Goal: Task Accomplishment & Management: Complete application form

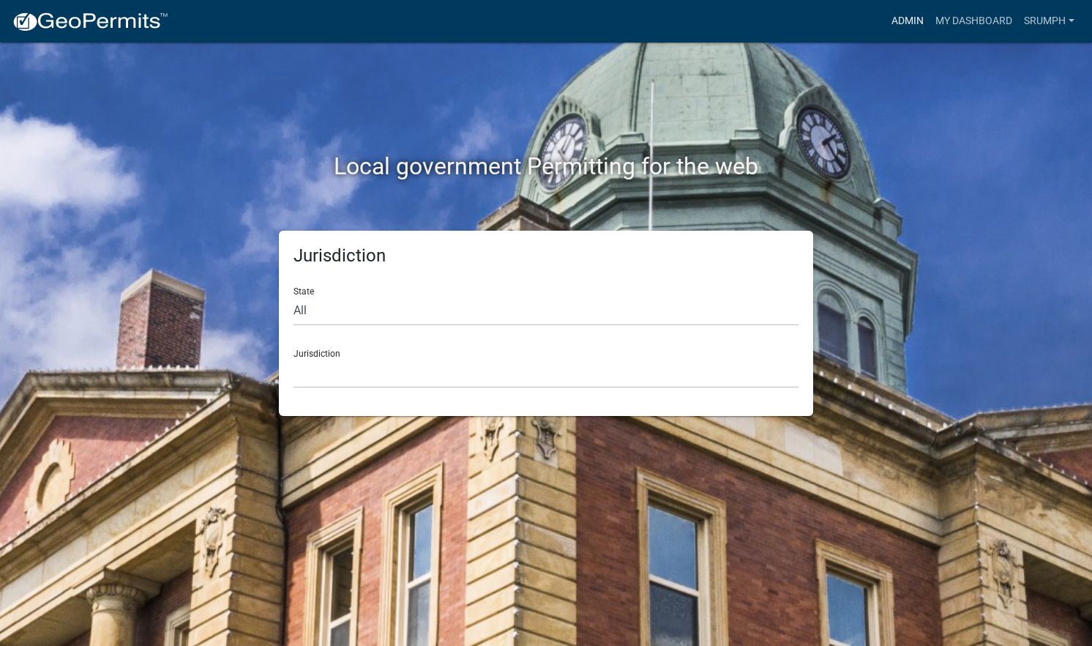
click at [906, 29] on link "Admin" at bounding box center [908, 21] width 44 height 28
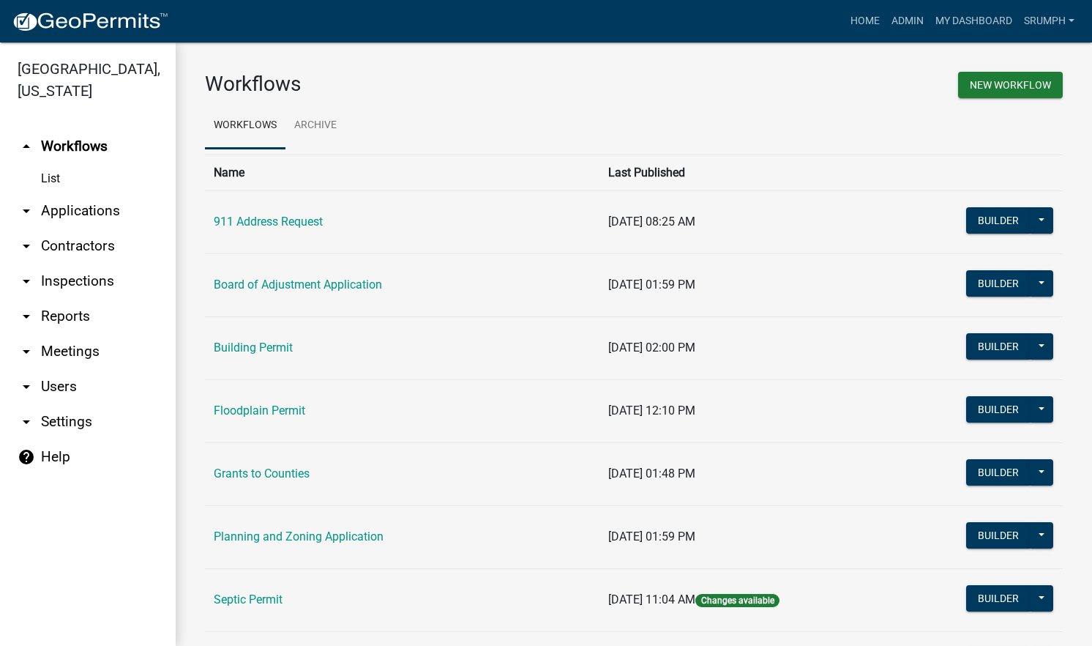
click at [71, 193] on link "arrow_drop_down Applications" at bounding box center [88, 210] width 176 height 35
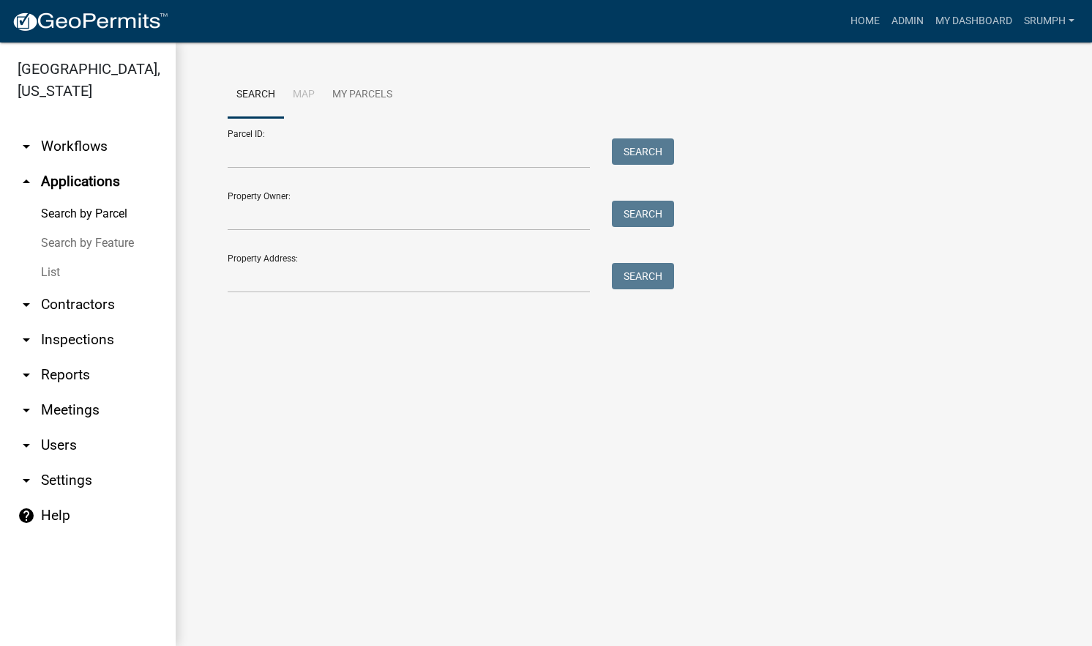
click at [56, 258] on link "List" at bounding box center [88, 272] width 176 height 29
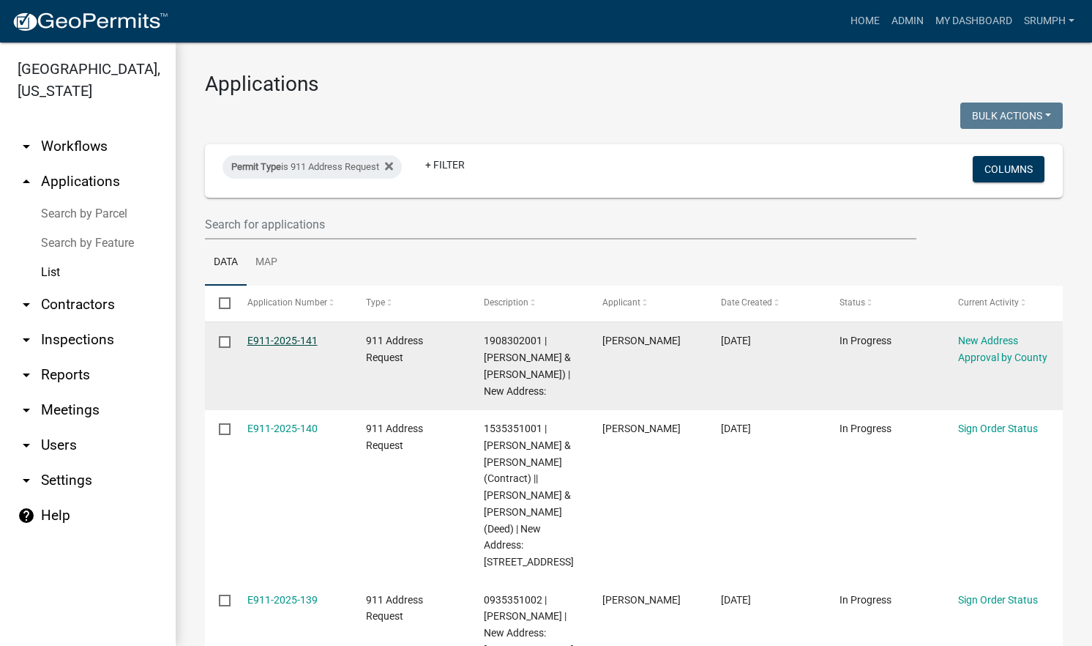
click at [302, 335] on link "E911-2025-141" at bounding box center [282, 341] width 70 height 12
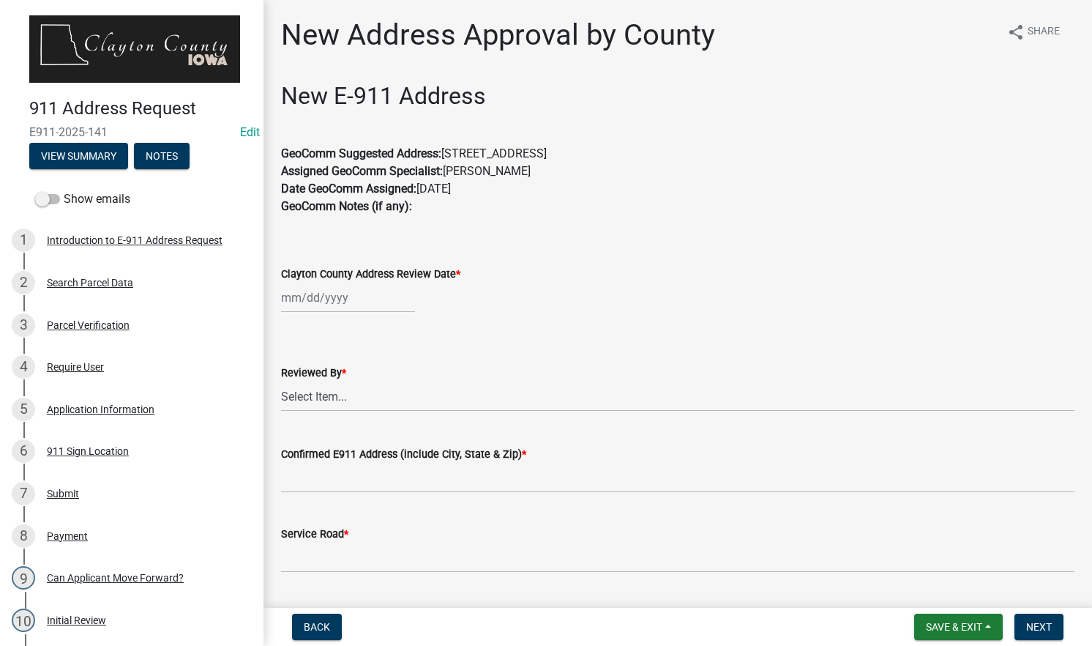
drag, startPoint x: 610, startPoint y: 155, endPoint x: 449, endPoint y: 154, distance: 161.1
click at [449, 154] on p "GeoComm Suggested Address: [STREET_ADDRESS] Assigned GeoComm Specialist: [PERSO…" at bounding box center [678, 189] width 794 height 88
drag, startPoint x: 449, startPoint y: 154, endPoint x: 499, endPoint y: 152, distance: 50.5
copy p "[STREET_ADDRESS]"
click at [335, 300] on div at bounding box center [348, 298] width 134 height 30
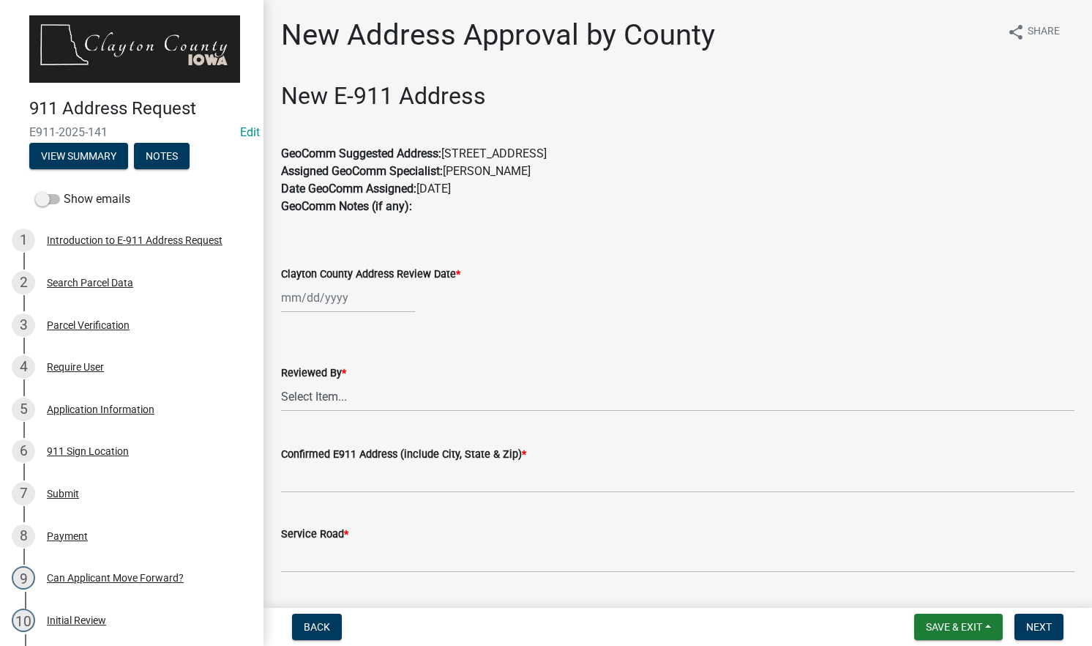
select select "9"
select select "2025"
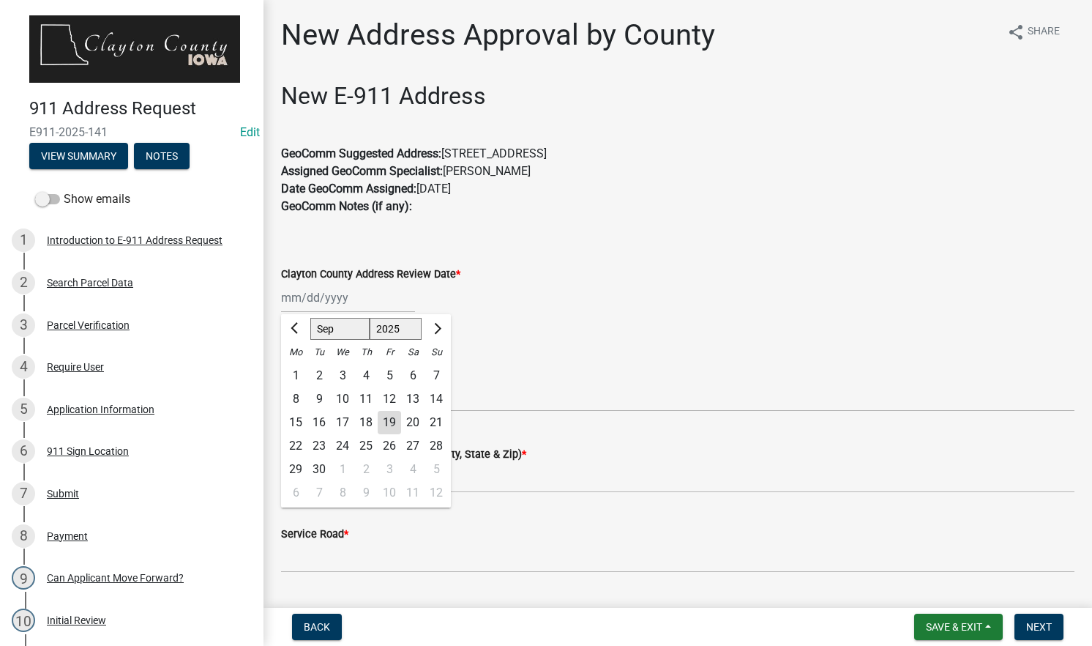
click at [527, 280] on div "Clayton County Address Review Date *" at bounding box center [678, 274] width 794 height 18
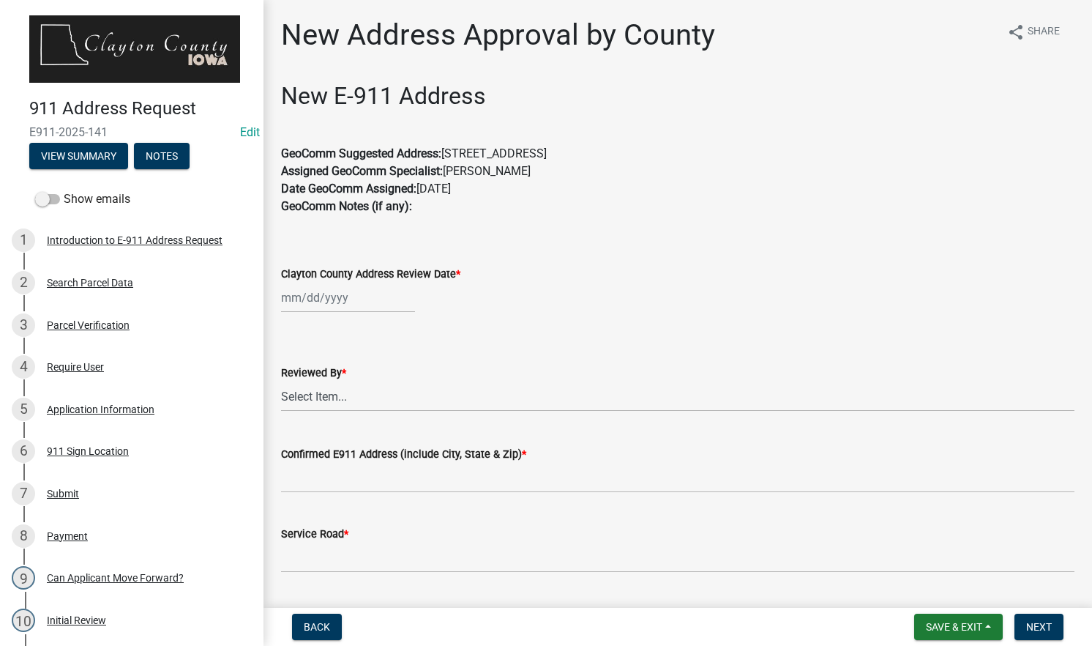
click at [354, 302] on div at bounding box center [348, 298] width 134 height 30
select select "9"
select select "2025"
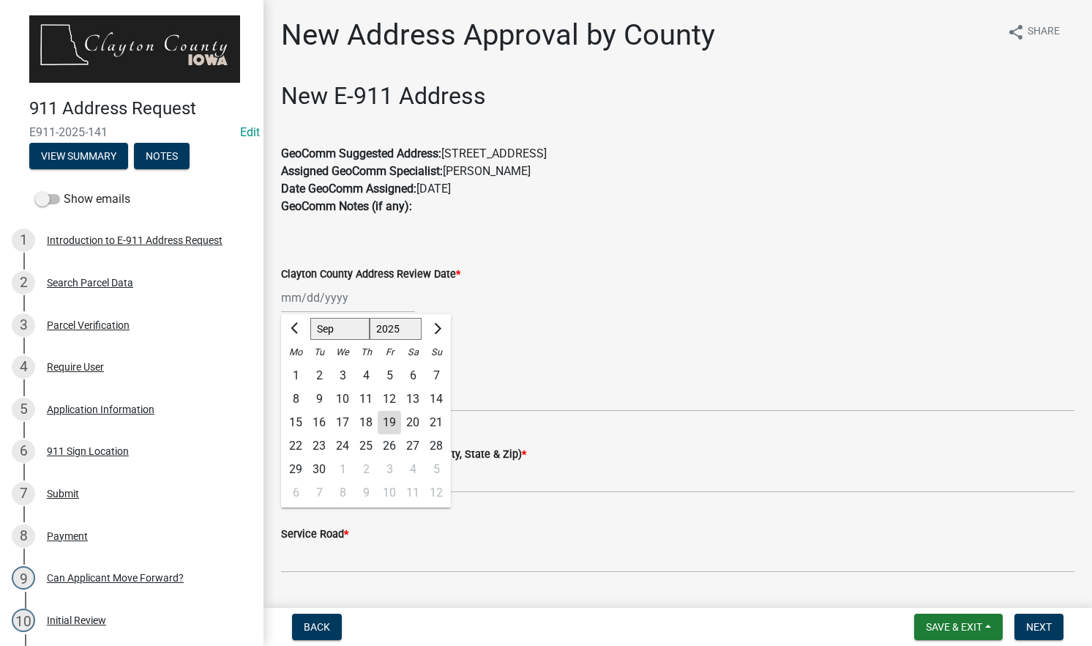
click at [388, 420] on div "19" at bounding box center [389, 422] width 23 height 23
type input "[DATE]"
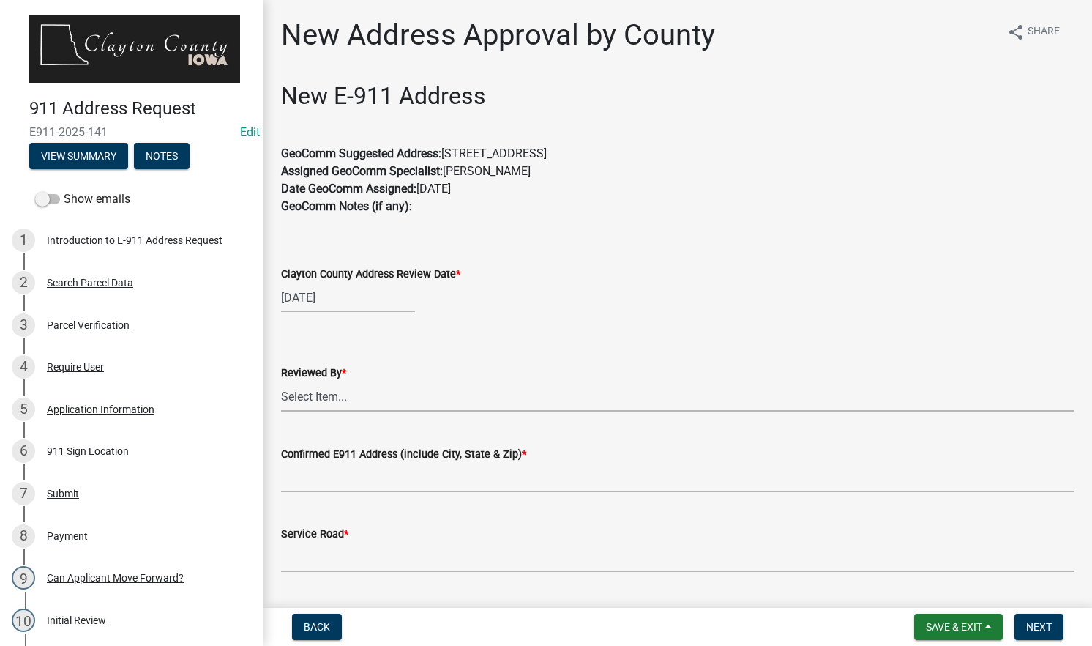
click at [374, 396] on select "Select Item... [PERSON_NAME]" at bounding box center [678, 396] width 794 height 30
click at [281, 381] on select "Select Item... [PERSON_NAME]" at bounding box center [678, 396] width 794 height 30
select select "8710e60e-9d76-42f9-b143-1f861fdefba8"
click at [321, 486] on input "Confirmed E911 Address (include City, State & Zip) *" at bounding box center [678, 478] width 794 height 30
paste input "[STREET_ADDRESS]"
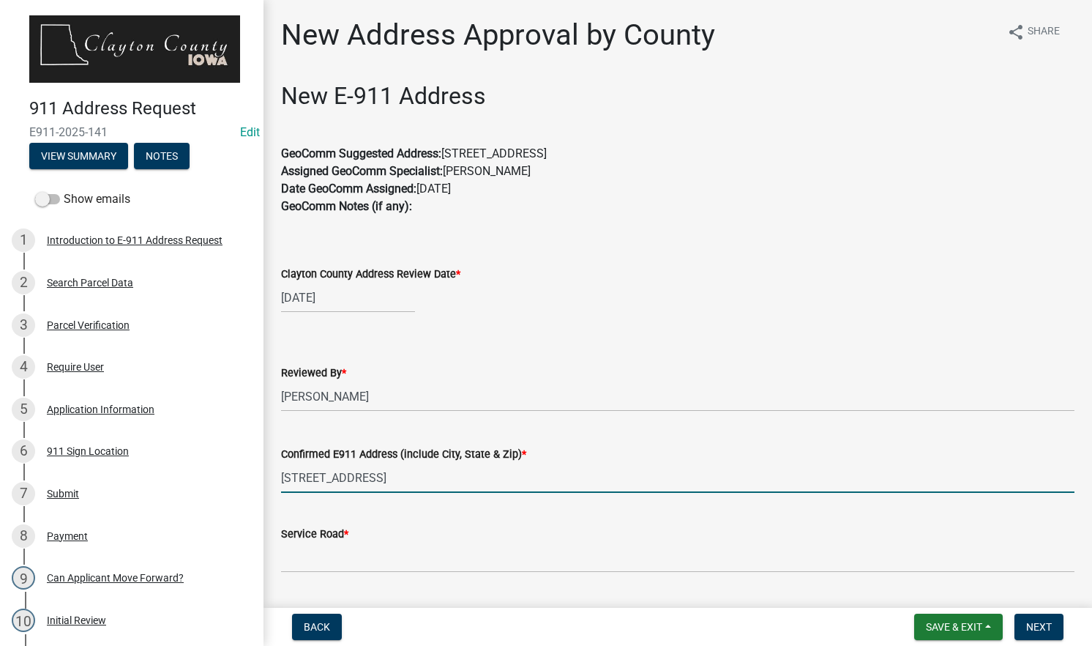
type input "[STREET_ADDRESS]"
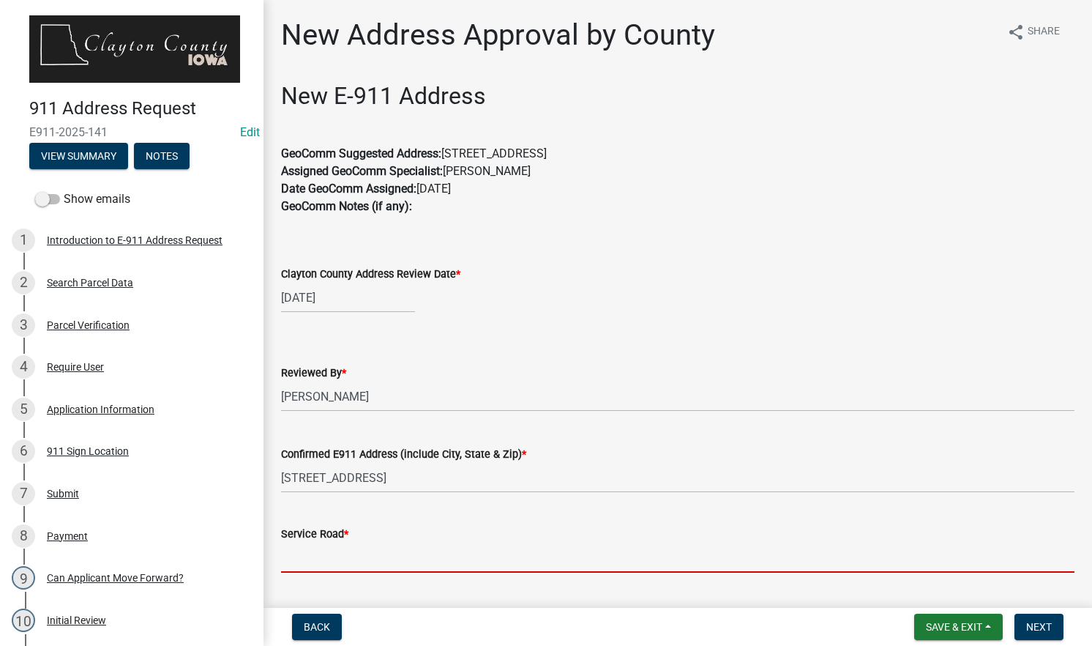
click at [324, 553] on input "Service Road *" at bounding box center [678, 558] width 794 height 30
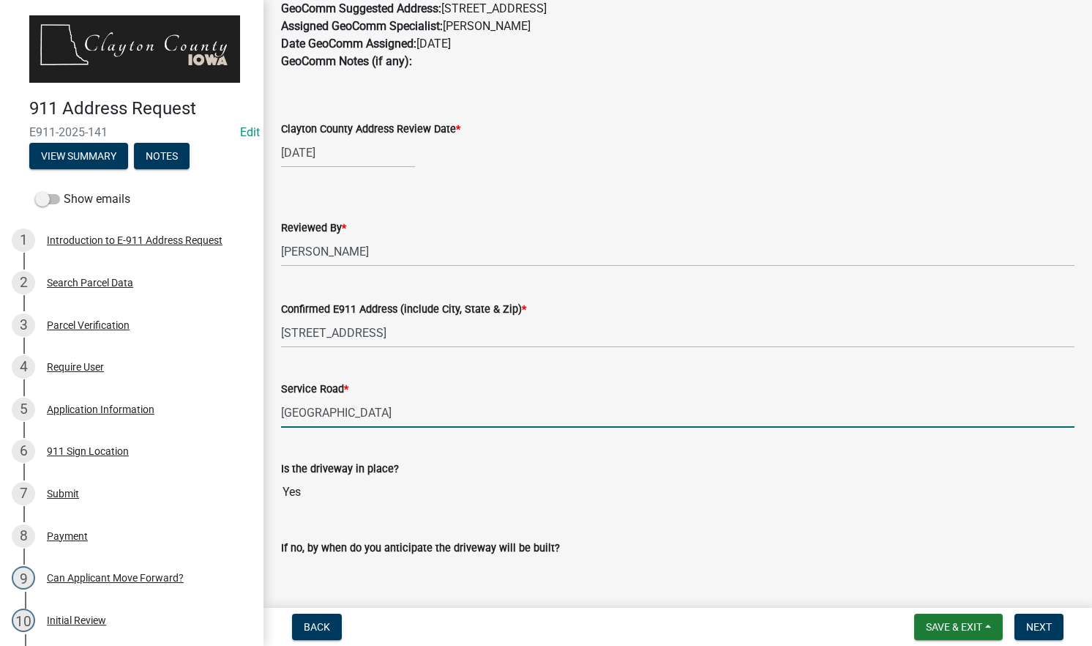
scroll to position [146, 0]
type input "[GEOGRAPHIC_DATA]"
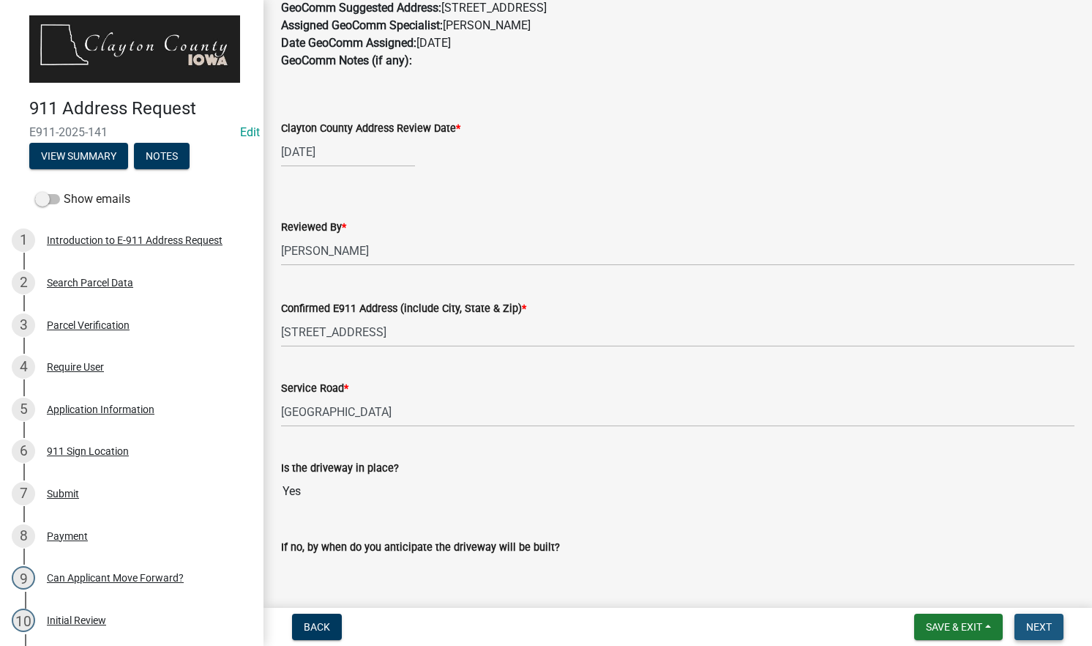
click at [1029, 627] on span "Next" at bounding box center [1039, 627] width 26 height 12
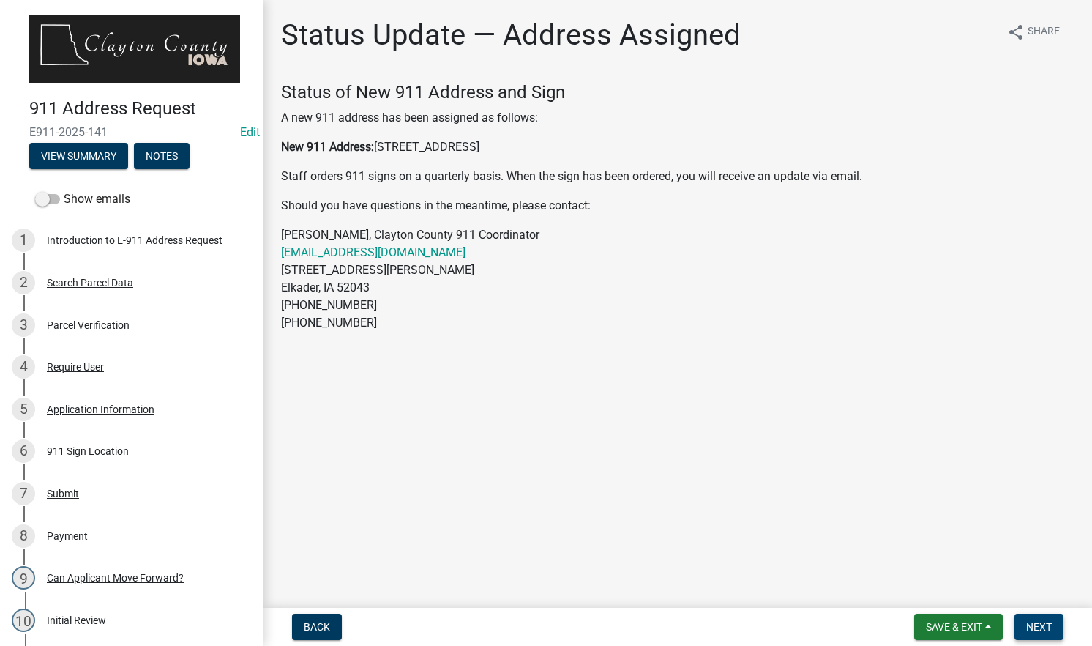
click at [1029, 627] on span "Next" at bounding box center [1039, 627] width 26 height 12
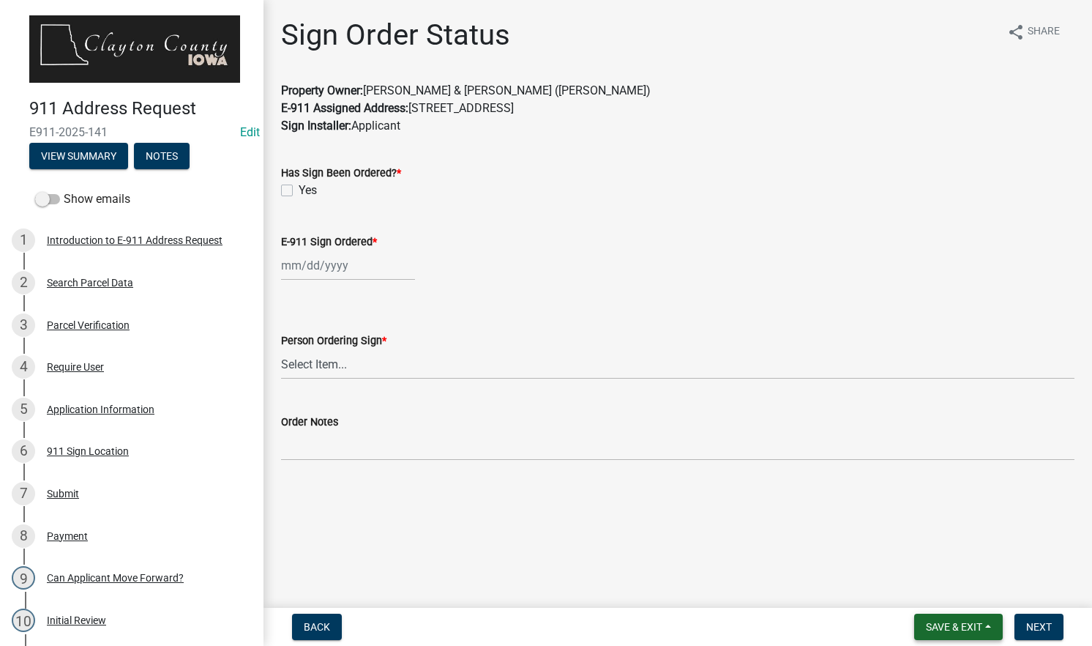
click at [940, 622] on span "Save & Exit" at bounding box center [954, 627] width 56 height 12
click at [927, 595] on button "Save & Exit" at bounding box center [944, 588] width 117 height 35
